Goal: Go to known website: Access a specific website the user already knows

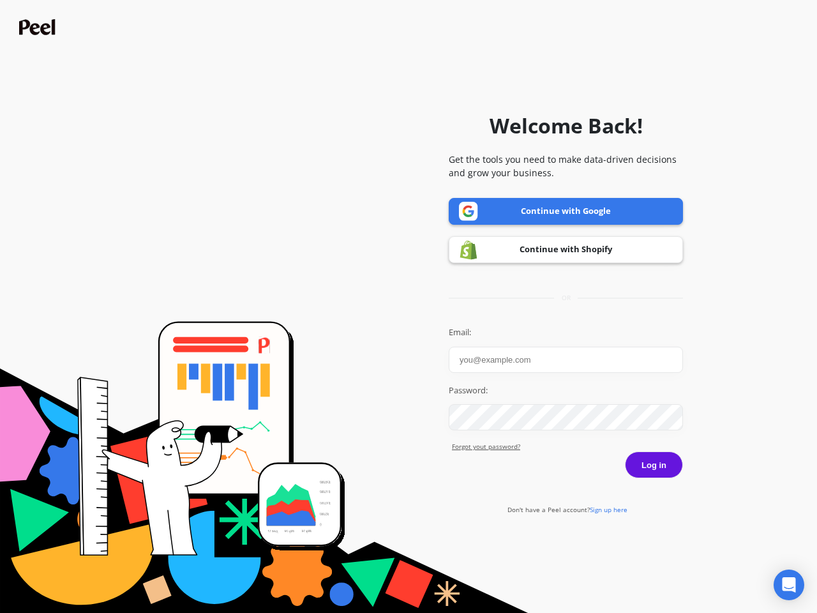
click at [789, 585] on icon "Open Intercom Messenger" at bounding box center [788, 584] width 13 height 15
